Goal: Register for event/course

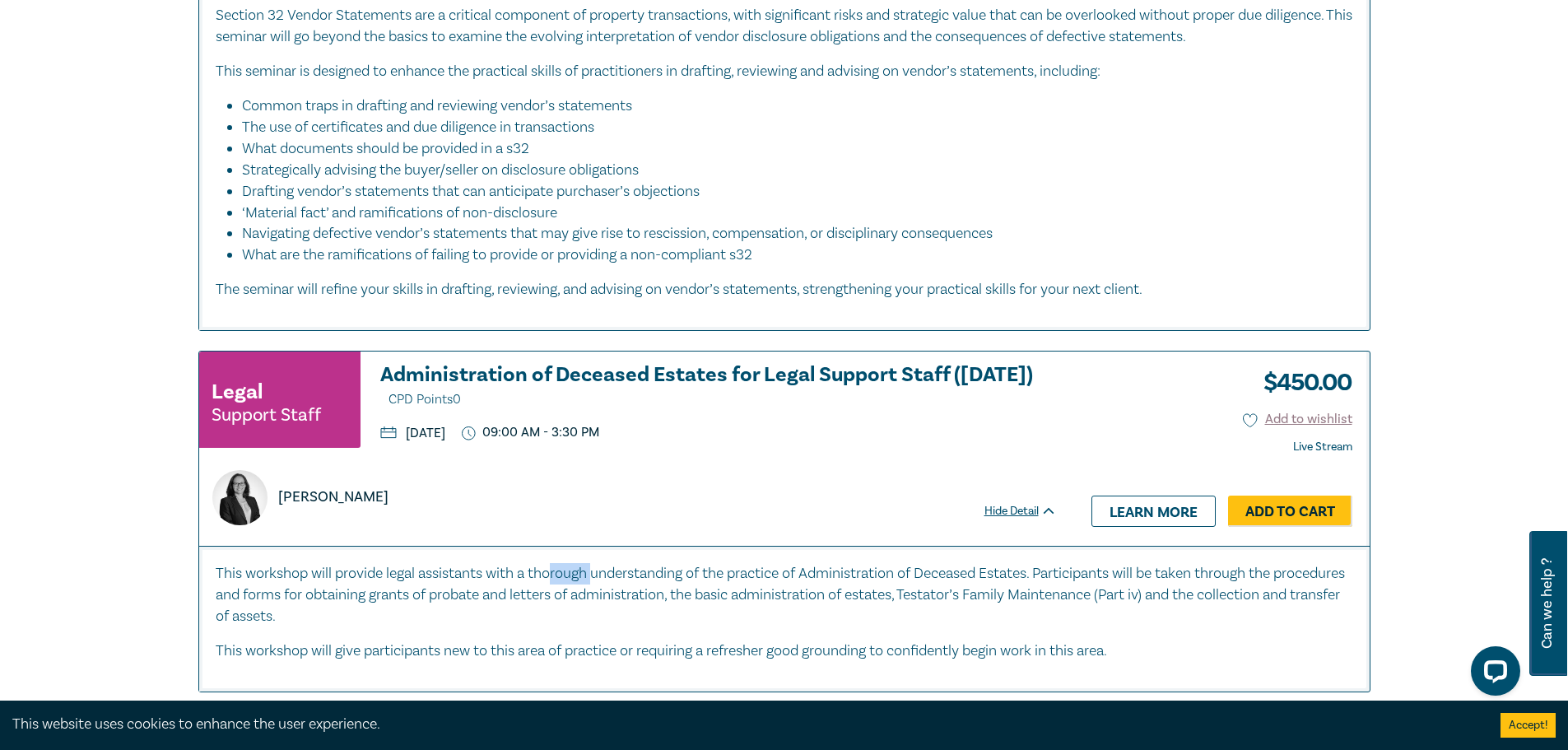
drag, startPoint x: 595, startPoint y: 541, endPoint x: 555, endPoint y: 538, distance: 40.1
click at [555, 563] on p "This workshop will provide legal assistants with a thorough understanding of th…" at bounding box center [784, 595] width 1138 height 65
click at [533, 364] on h3 "Administration of Deceased Estates for Legal Support Staff (Sept 2025) CPD Poin…" at bounding box center [719, 388] width 677 height 47
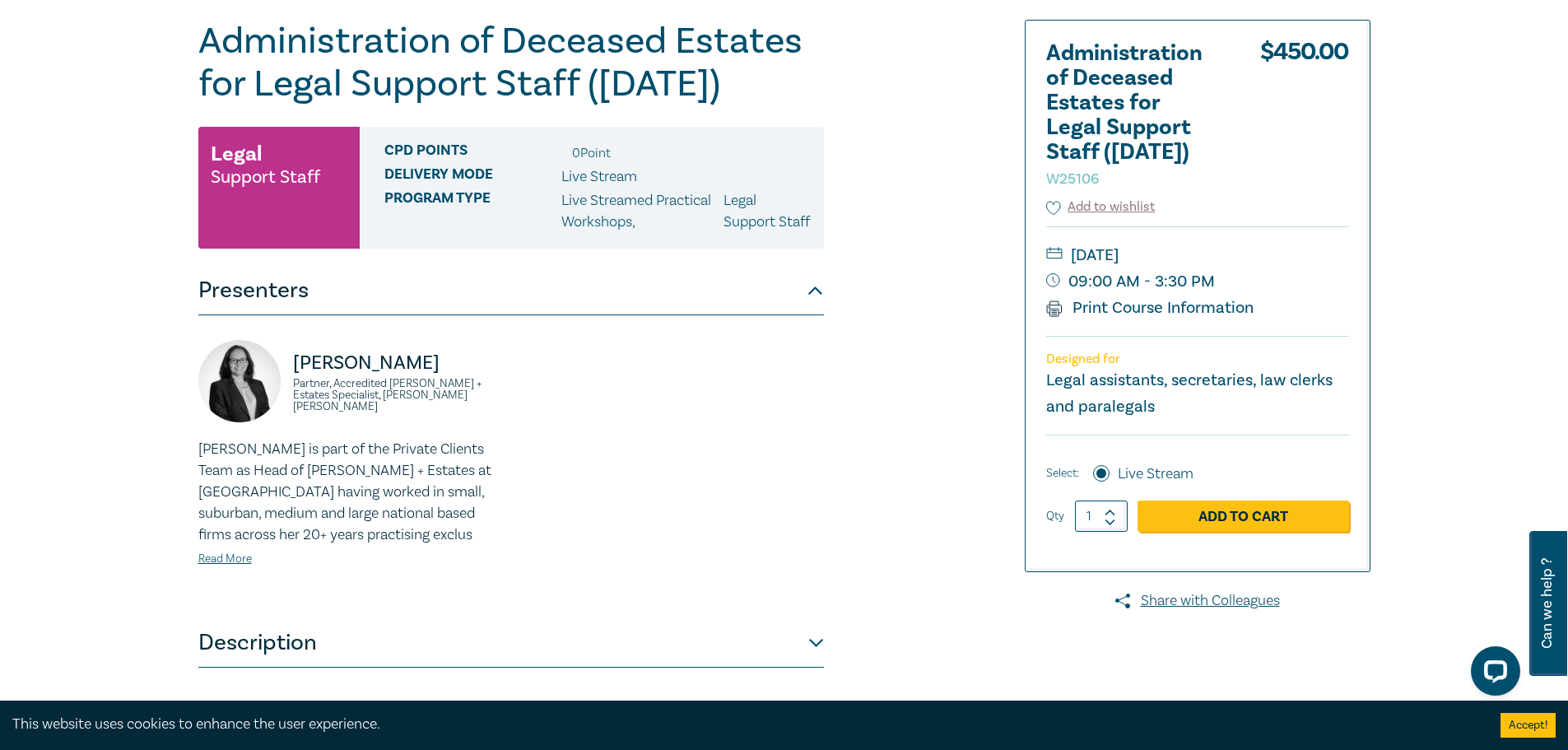
scroll to position [494, 0]
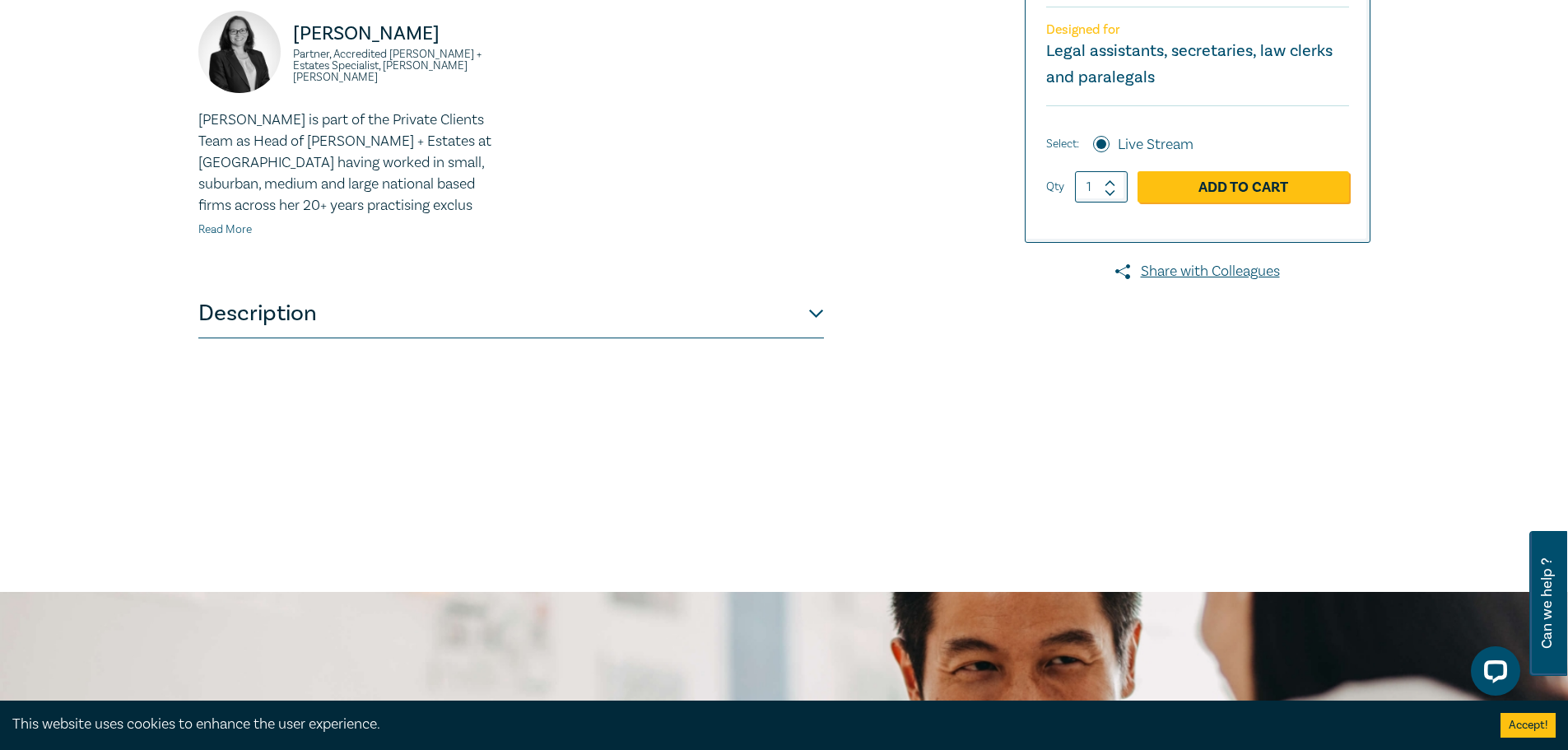
click at [224, 237] on link "Read More" at bounding box center [224, 230] width 53 height 15
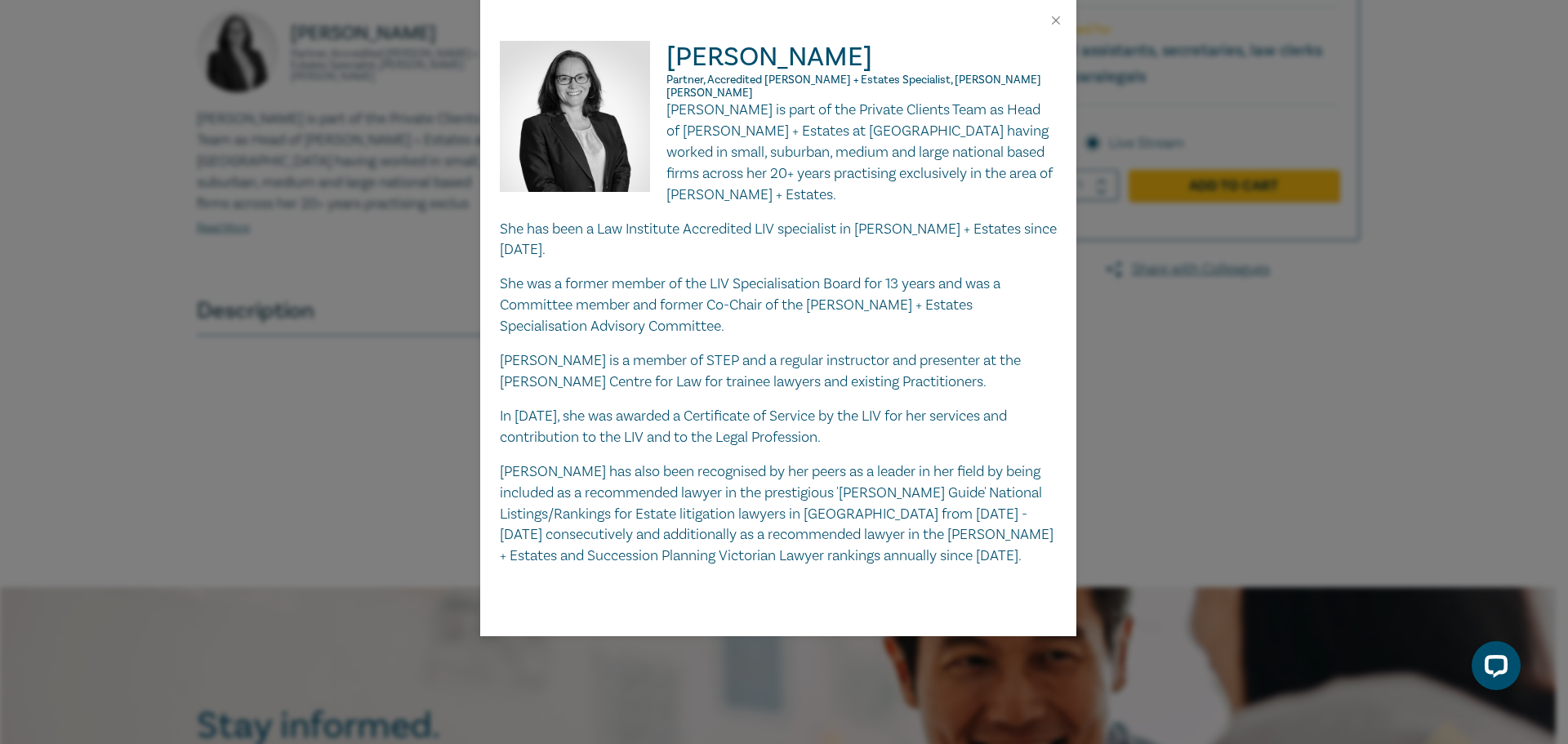
click at [388, 246] on div "Naomi Guyett Partner, Accredited Wills + Estates Specialist, Danaher Moulton Na…" at bounding box center [784, 372] width 1568 height 744
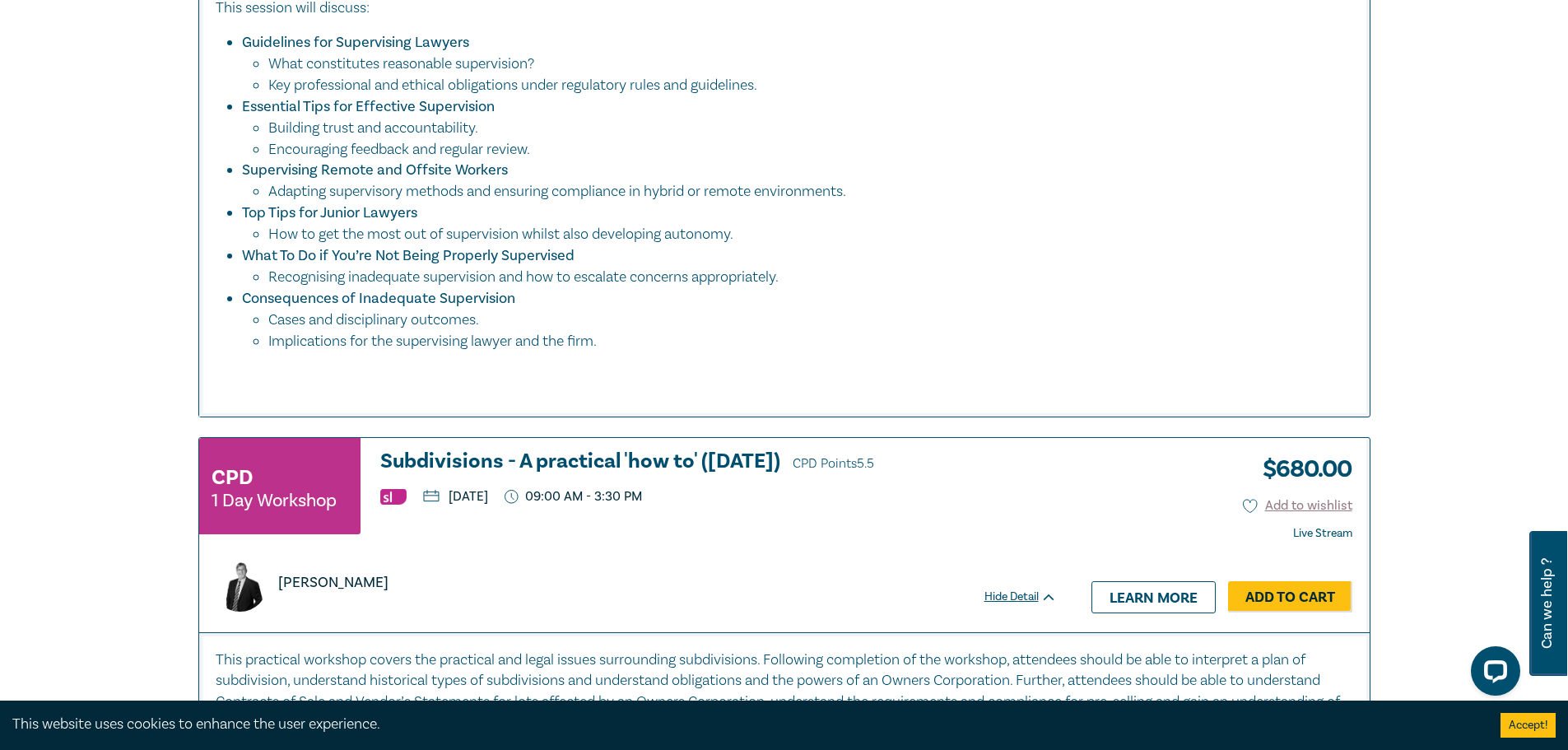
scroll to position [8964, 0]
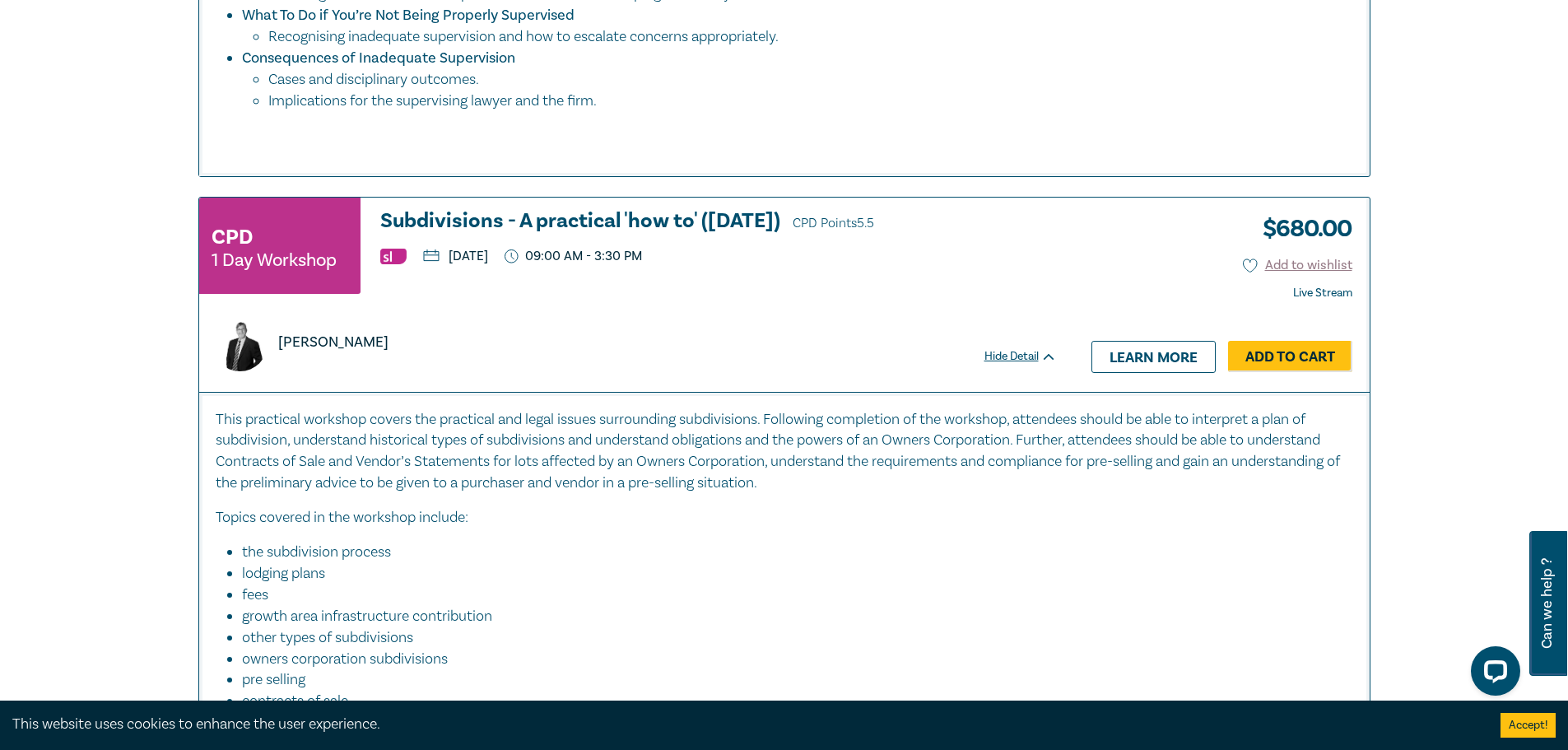
scroll to position [1318, 0]
